Goal: Transaction & Acquisition: Subscribe to service/newsletter

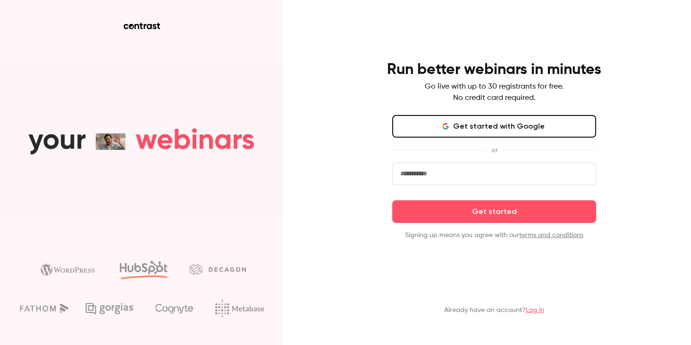
click at [487, 122] on button "Get started with Google" at bounding box center [494, 126] width 204 height 23
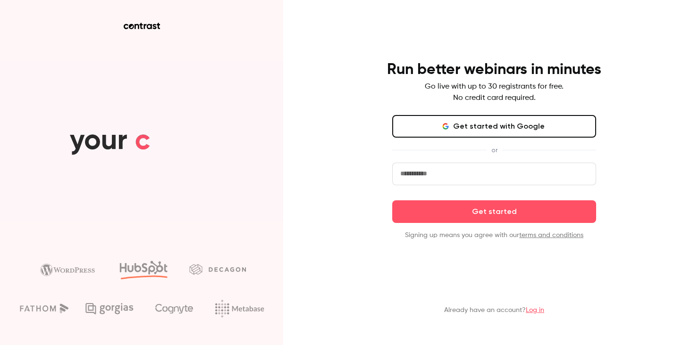
click at [348, 134] on div "Run better webinars in minutes Go live with up to 30 registrants for free. No c…" at bounding box center [345, 172] width 691 height 345
click at [476, 128] on button "Get started with Google" at bounding box center [494, 126] width 204 height 23
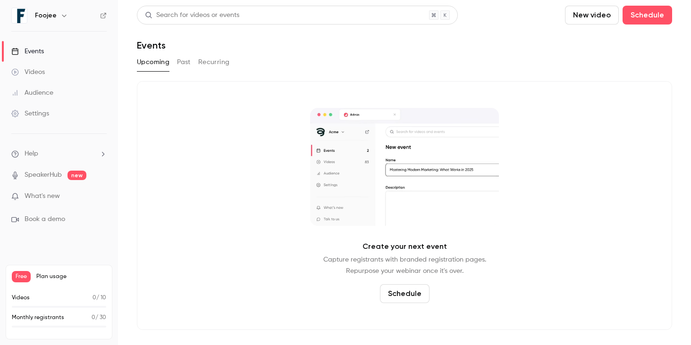
click at [59, 15] on button "button" at bounding box center [64, 15] width 11 height 11
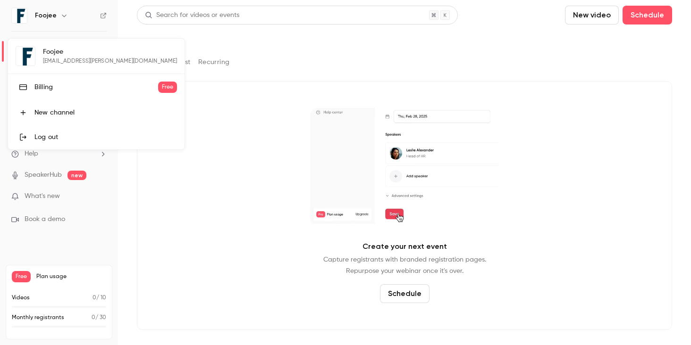
click at [143, 185] on div at bounding box center [345, 172] width 691 height 345
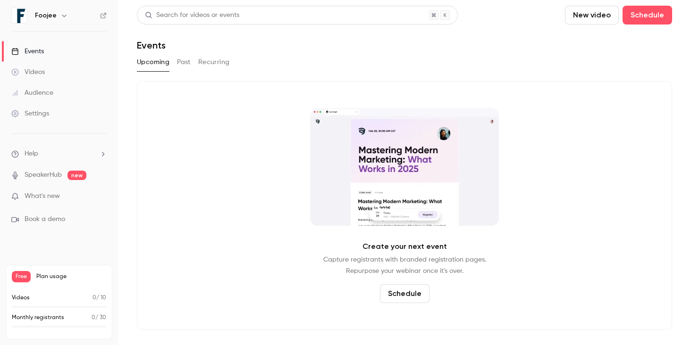
click at [42, 14] on h6 "Foojee" at bounding box center [46, 15] width 22 height 9
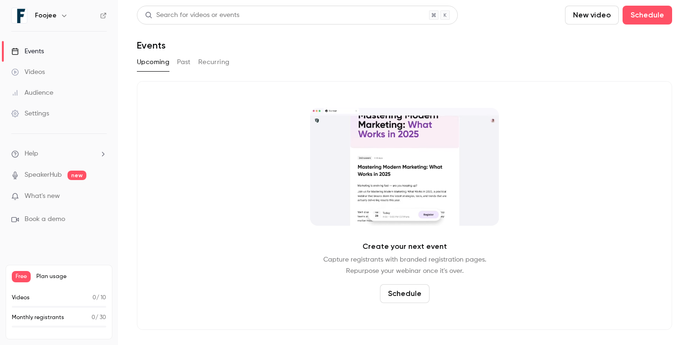
click at [61, 16] on icon "button" at bounding box center [64, 16] width 8 height 8
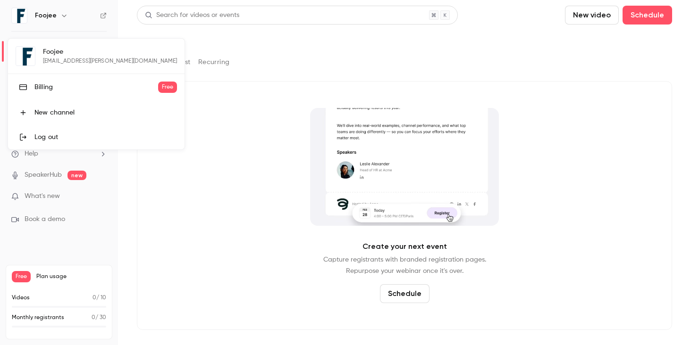
click at [77, 118] on li "New channel" at bounding box center [96, 113] width 177 height 25
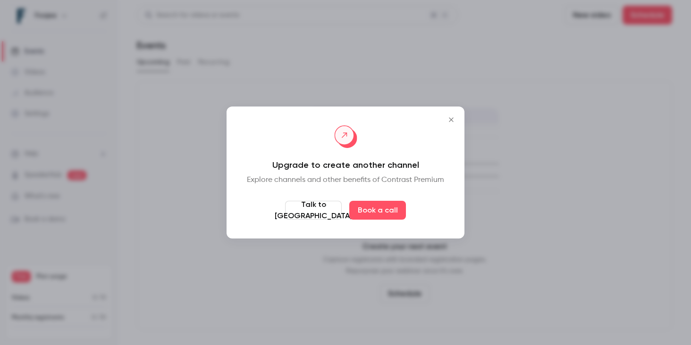
click at [450, 122] on icon "Close" at bounding box center [451, 120] width 11 height 8
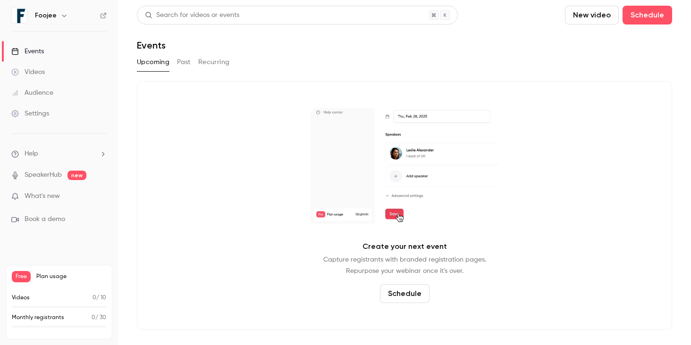
click at [39, 319] on p "Monthly registrants" at bounding box center [38, 318] width 52 height 8
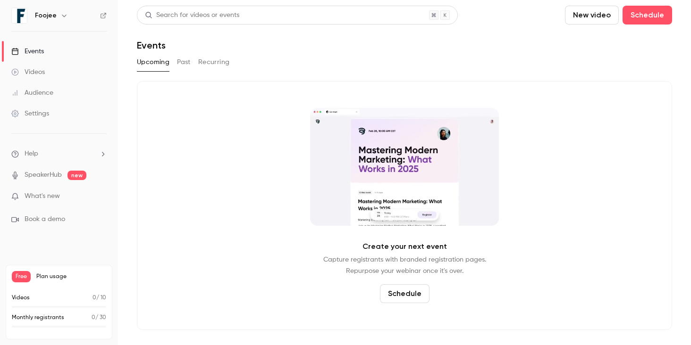
click at [103, 16] on icon at bounding box center [104, 16] width 6 height 6
click at [21, 274] on span "Free" at bounding box center [21, 276] width 19 height 11
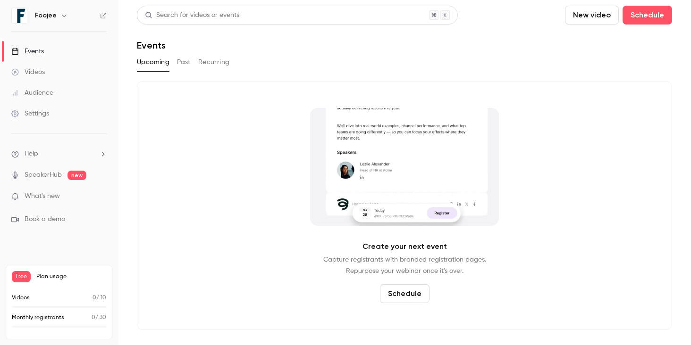
click at [19, 295] on p "Videos" at bounding box center [21, 298] width 18 height 8
click at [20, 310] on div "Videos 0 / 10 Monthly registrants 0 / 30" at bounding box center [59, 314] width 94 height 40
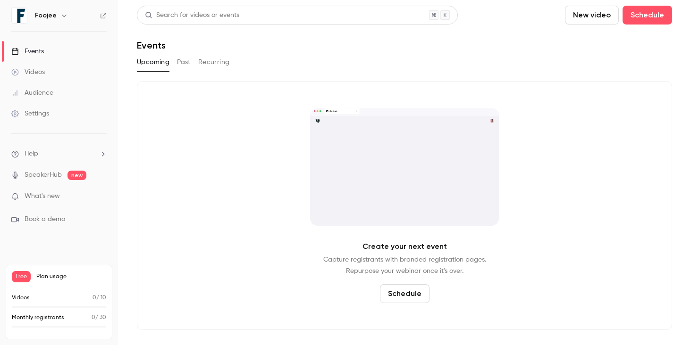
click at [60, 14] on icon "button" at bounding box center [64, 16] width 8 height 8
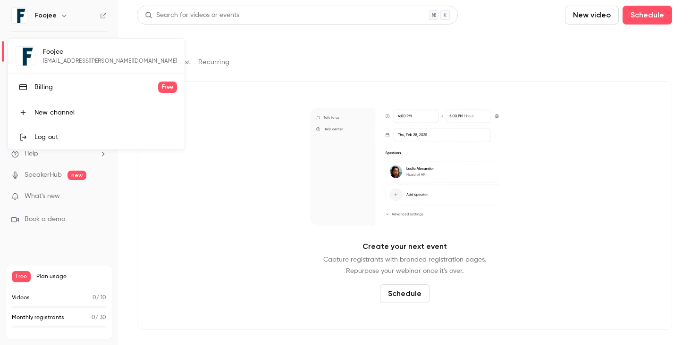
click at [66, 88] on div "Billing" at bounding box center [96, 87] width 124 height 9
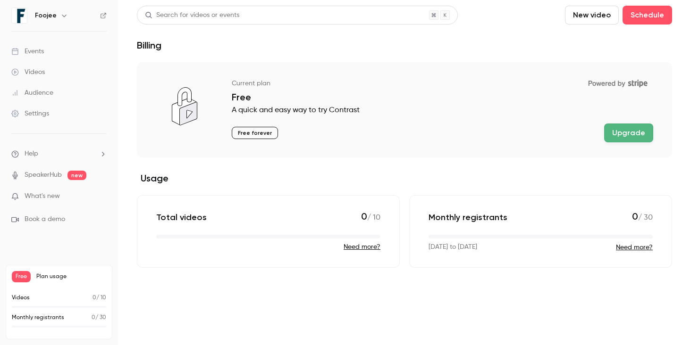
click at [627, 135] on button "Upgrade" at bounding box center [628, 133] width 49 height 19
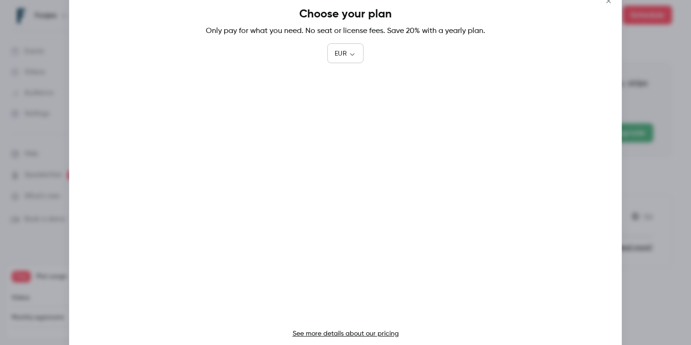
click at [353, 50] on body "Foojee Events Videos Audience Settings Help SpeakerHub new What's new Book a de…" at bounding box center [345, 172] width 691 height 345
click at [345, 109] on li "USD" at bounding box center [345, 107] width 37 height 25
type input "***"
